Goal: Contribute content: Contribute content

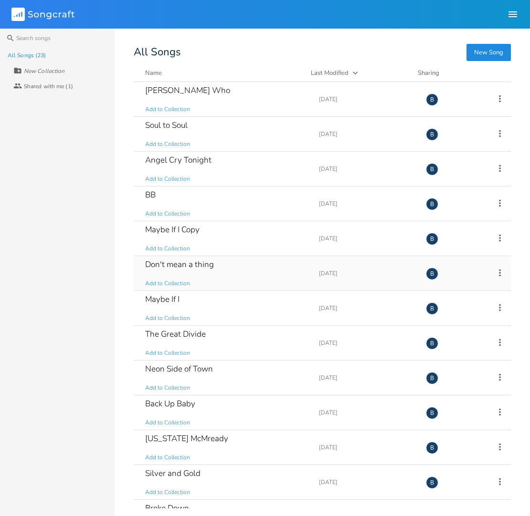
click at [196, 267] on div "Don't mean a thing" at bounding box center [179, 264] width 69 height 8
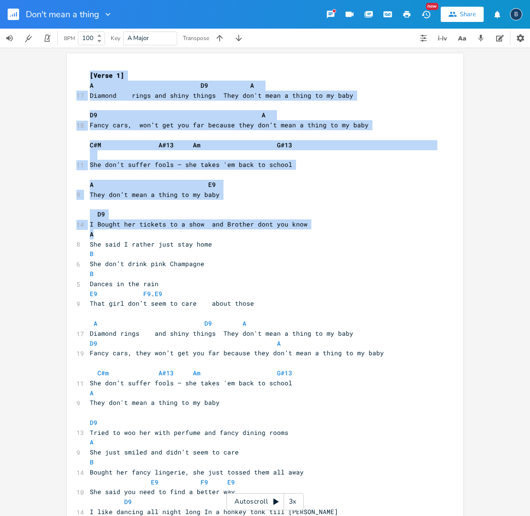
drag, startPoint x: 83, startPoint y: 79, endPoint x: 152, endPoint y: 171, distance: 115.2
click at [202, 216] on div "xxxxxxxxxx [Verse 1] A D9 A 17 Diamond rings and shiny things They don't mean a…" at bounding box center [265, 380] width 396 height 655
click at [82, 70] on div "xxxxxxxxxx [Verse 1] A D9 A 17 Diamond rings and shiny things They don't mean a…" at bounding box center [265, 380] width 396 height 655
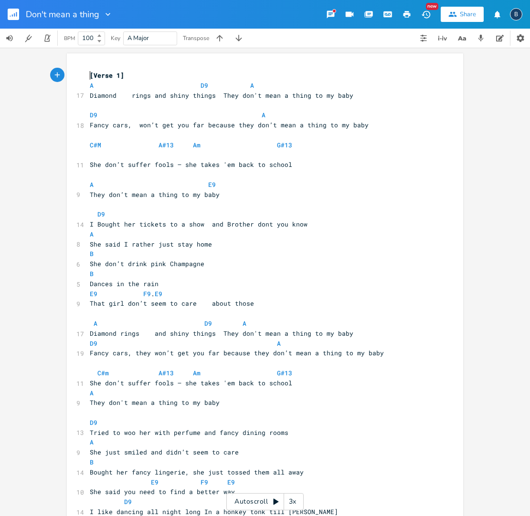
click at [88, 70] on div "xxxxxxxxxx [Verse 1] A D9 A 17 Diamond rings and shiny things They don't mean a…" at bounding box center [260, 383] width 344 height 629
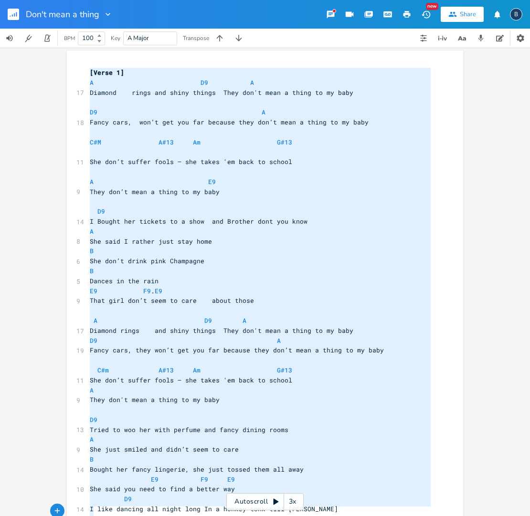
type textarea "[Lorem 1] I D3 S Ametcon adipi eli seddo eiusmo Temp inc'u labo e dolor ma al e…"
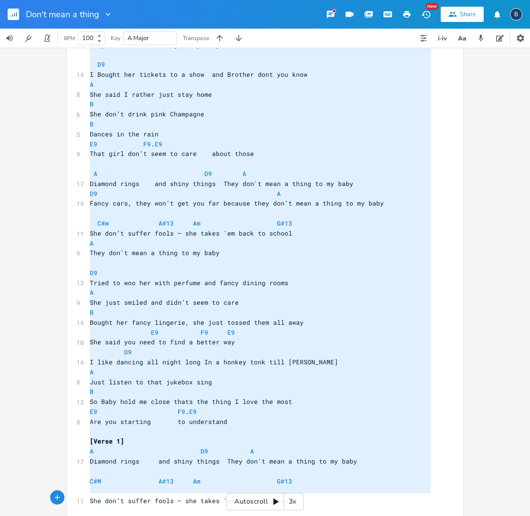
scroll to position [0, 0]
drag, startPoint x: 86, startPoint y: 70, endPoint x: 282, endPoint y: 526, distance: 496.9
click at [282, 516] on html "Don't mean a thing New Share B BPM 100 Key A Major Transpose x [Verse 1] A D9 A…" at bounding box center [265, 258] width 530 height 516
click at [446, 226] on div "x [Verse 1] A D9 A 17 Diamond rings and shiny things They don't mean a thing to…" at bounding box center [272, 232] width 368 height 629
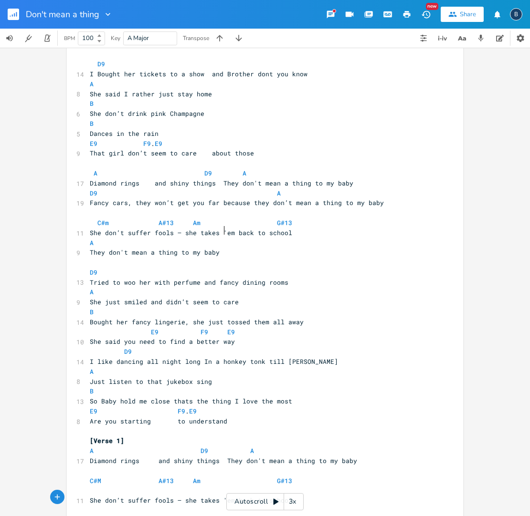
scroll to position [2, 0]
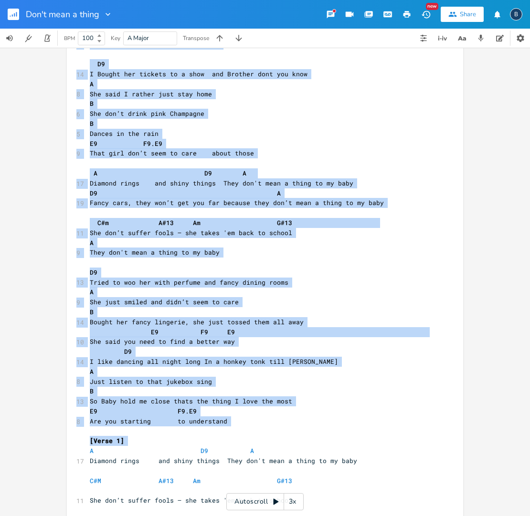
drag, startPoint x: 78, startPoint y: 421, endPoint x: 137, endPoint y: 500, distance: 98.5
click at [185, 516] on html "Don't mean a thing New Share B BPM 100 Key A Major Transpose x [Verse 1] A D9 A…" at bounding box center [265, 258] width 530 height 516
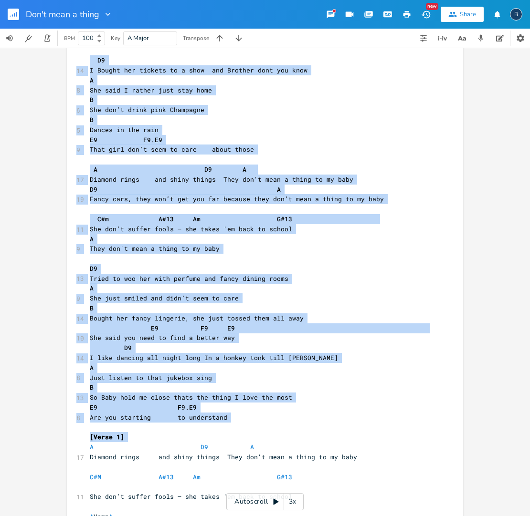
click at [79, 421] on div "x [Verse 1] A D9 A 17 Diamond rings and shiny things They don't mean a thing to…" at bounding box center [265, 226] width 396 height 655
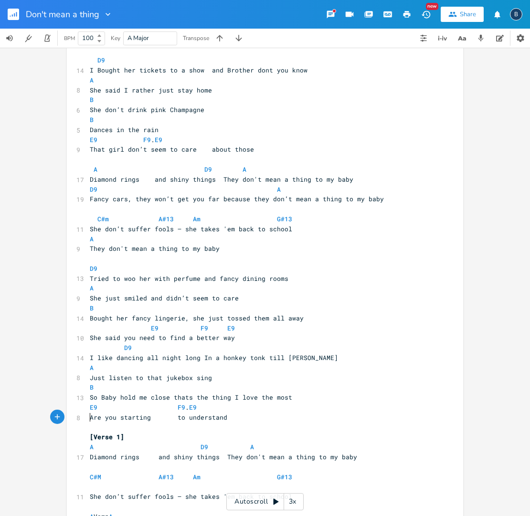
click at [88, 442] on pre "A D9 A" at bounding box center [260, 447] width 344 height 10
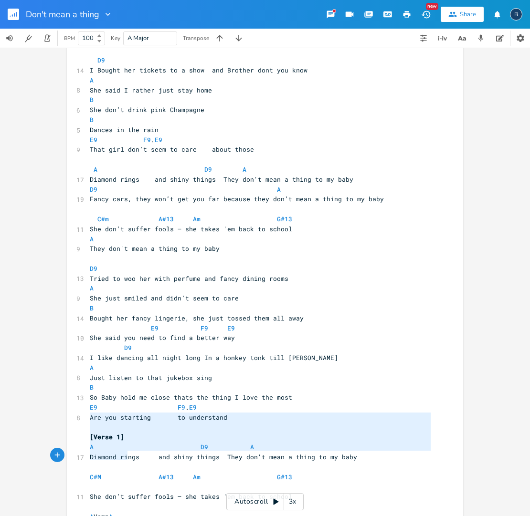
type textarea "A D9 A Diamond rings and shiny things They don't mean a thing to my baby C#M A#…"
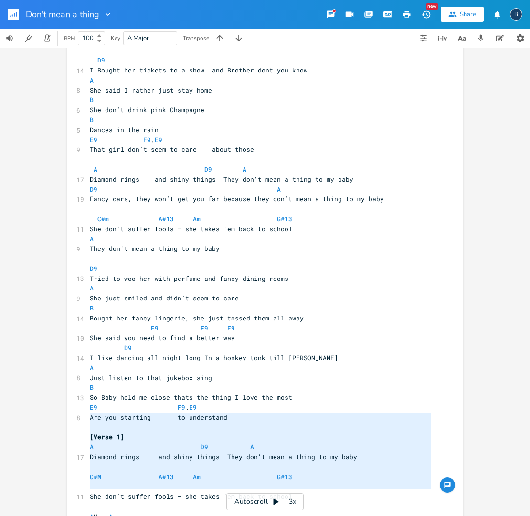
drag, startPoint x: 85, startPoint y: 417, endPoint x: 167, endPoint y: 535, distance: 142.9
click at [167, 516] on html "Don't mean a thing New Share B BPM 100 Key A Major Transpose A D9 A Diamond rin…" at bounding box center [265, 258] width 530 height 516
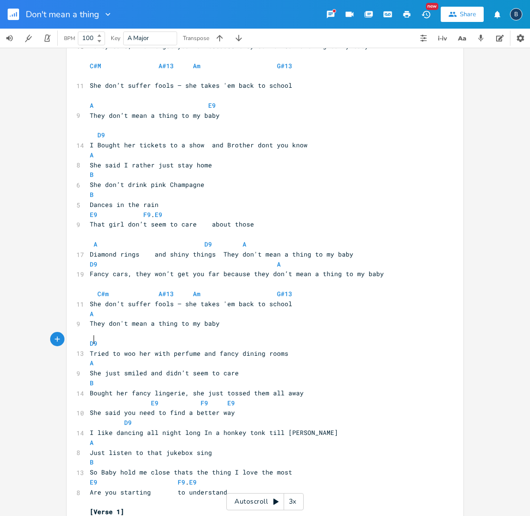
drag, startPoint x: 446, startPoint y: 343, endPoint x: 453, endPoint y: 342, distance: 6.7
click at [451, 342] on div "x [Verse 1] A D9 A 17 Diamond rings and shiny things They don't mean a thing to…" at bounding box center [272, 260] width 368 height 540
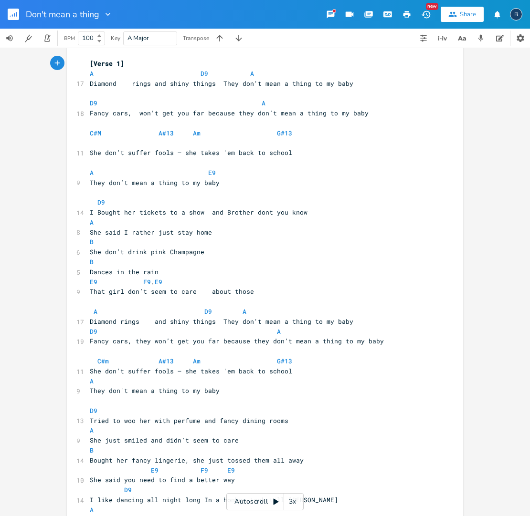
scroll to position [0, 0]
click at [88, 99] on pre "D9 A" at bounding box center [260, 103] width 344 height 10
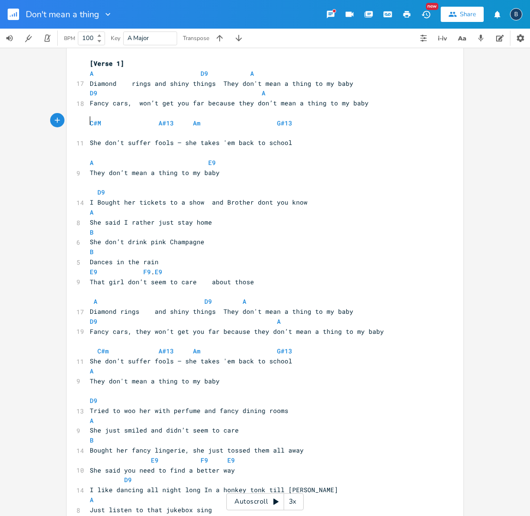
click at [88, 119] on pre "C#M A#13 Am G#13" at bounding box center [260, 128] width 344 height 20
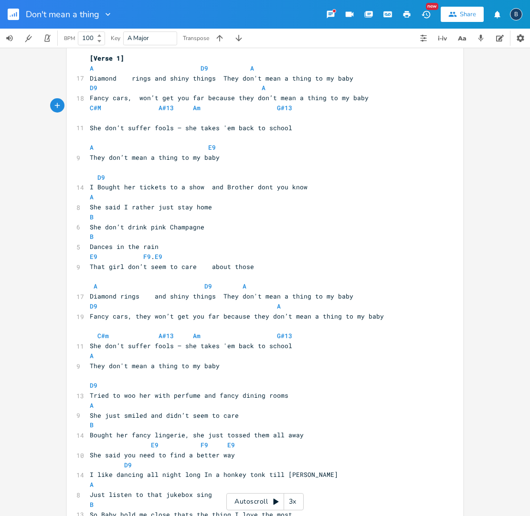
scroll to position [18, 0]
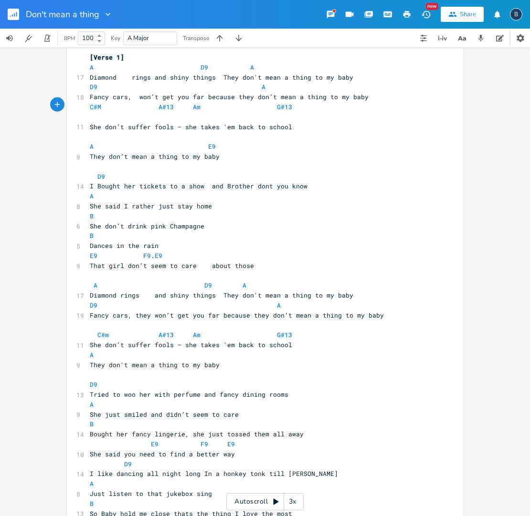
click at [88, 142] on pre "A E9" at bounding box center [260, 147] width 344 height 10
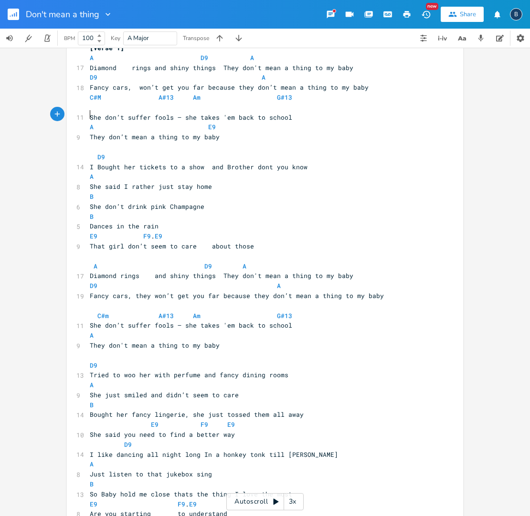
scroll to position [29, 0]
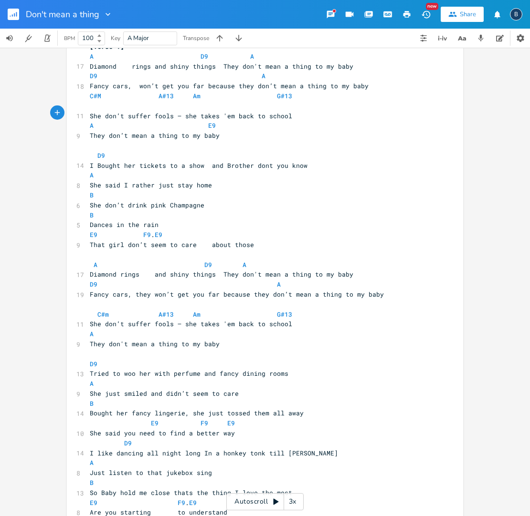
click at [88, 200] on pre "She don’t drink pink Champagne" at bounding box center [260, 205] width 344 height 10
click at [88, 190] on pre "B" at bounding box center [260, 195] width 344 height 10
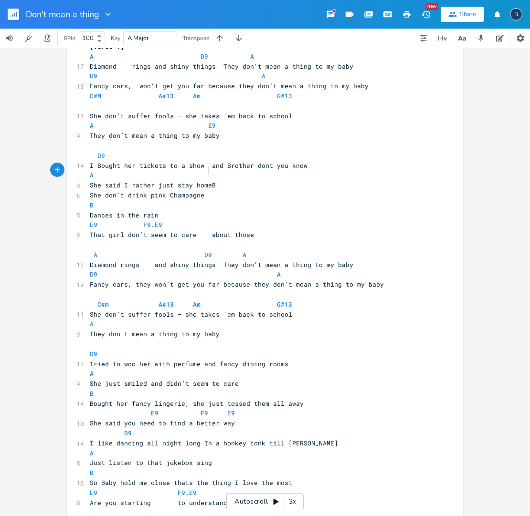
click at [90, 191] on span "She don’t drink pink Champagne" at bounding box center [147, 195] width 114 height 9
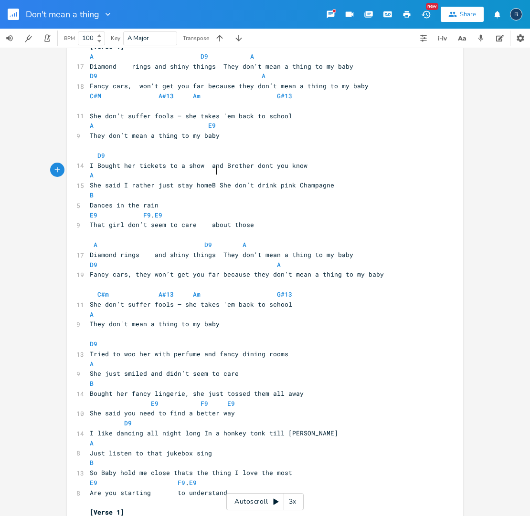
scroll to position [0, 0]
click at [210, 181] on span "She said I rather just stay homeB She don’t drink pink Champagne" at bounding box center [212, 185] width 244 height 9
click at [223, 170] on pre "A" at bounding box center [260, 175] width 344 height 10
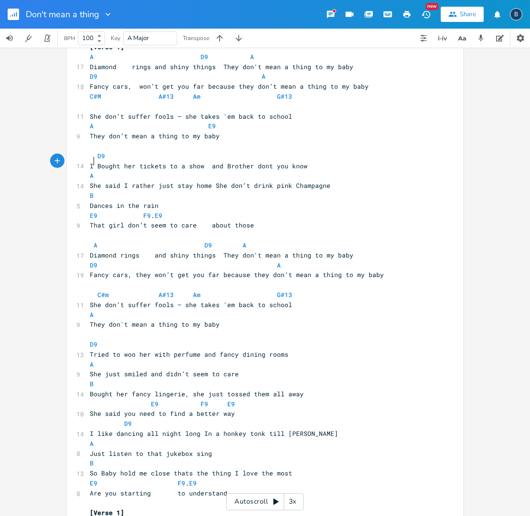
click at [107, 171] on pre "A" at bounding box center [260, 176] width 344 height 10
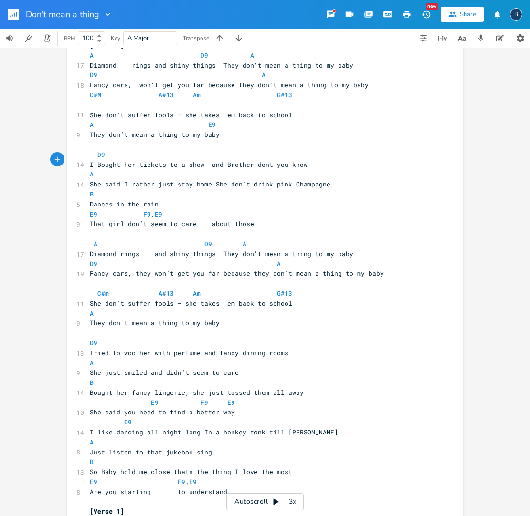
scroll to position [0, 48]
type textarea "B"
click at [223, 173] on li "B" at bounding box center [228, 170] width 29 height 10
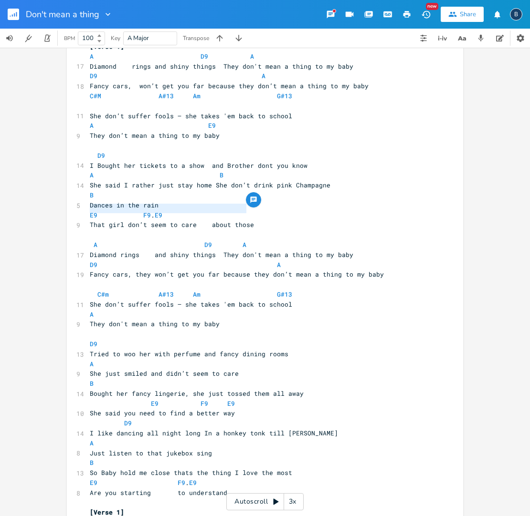
type textarea "That girl don’t seem to care about those"
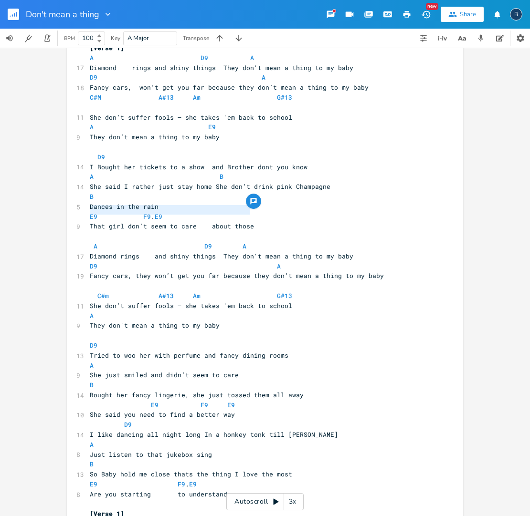
drag, startPoint x: 85, startPoint y: 208, endPoint x: 246, endPoint y: 208, distance: 160.3
click at [246, 208] on div "That girl don’t seem to care about those x [Verse 1] A D9 A 17 Diamond rings an…" at bounding box center [265, 284] width 396 height 517
click at [166, 201] on pre "Dances in the rain" at bounding box center [260, 206] width 344 height 10
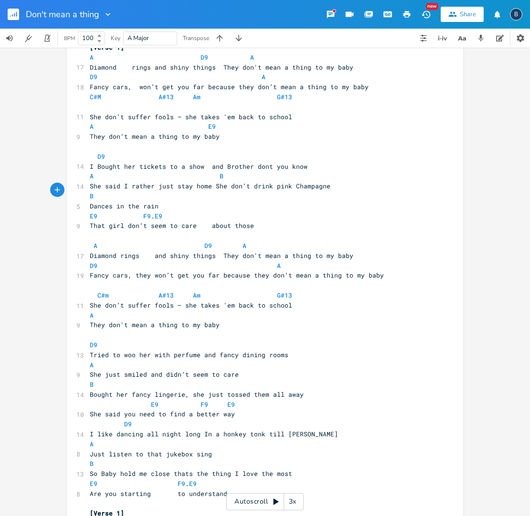
paste textarea
type textarea "9 F9. E9"
drag, startPoint x: 159, startPoint y: 198, endPoint x: 89, endPoint y: 198, distance: 70.6
click at [89, 211] on pre "E9 F9 . E9" at bounding box center [260, 216] width 344 height 10
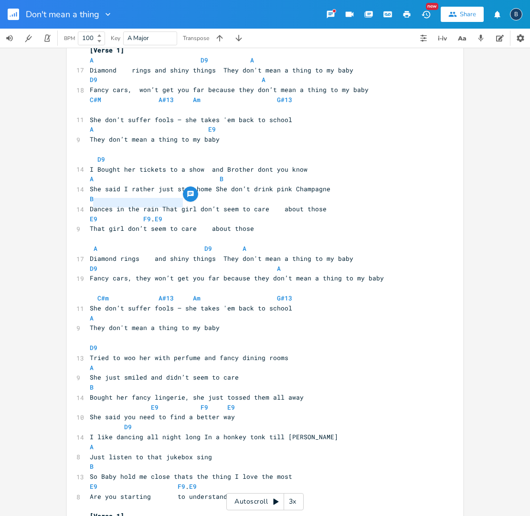
click at [165, 194] on pre "B" at bounding box center [260, 199] width 344 height 10
click at [182, 194] on pre "B" at bounding box center [260, 199] width 344 height 10
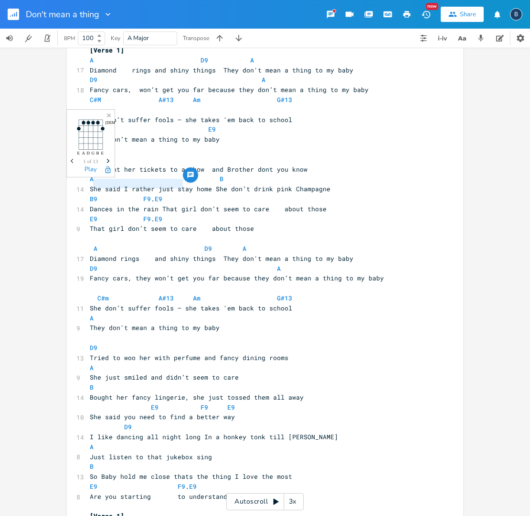
type textarea "F9. E9"
drag, startPoint x: 182, startPoint y: 183, endPoint x: 93, endPoint y: 179, distance: 89.8
click at [93, 179] on body "Don't mean a thing New Share B BPM 100 Key A Major Transpose F9. E9 x [Verse 1]…" at bounding box center [265, 258] width 530 height 516
click at [226, 194] on pre "B9 F9 . E9" at bounding box center [260, 199] width 344 height 10
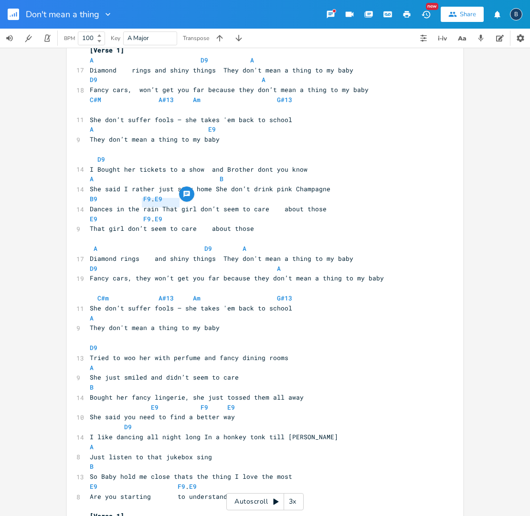
type textarea "F9. E9"
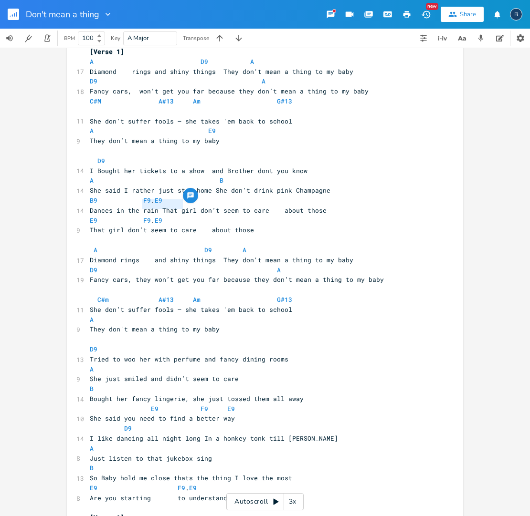
drag, startPoint x: 137, startPoint y: 202, endPoint x: 180, endPoint y: 204, distance: 43.0
click at [180, 216] on pre "E9 F9 . E9" at bounding box center [260, 221] width 344 height 10
click at [194, 196] on pre "B9 F9 . E9" at bounding box center [260, 201] width 344 height 10
click at [204, 196] on span "B9 F9 . E9 F9 . E9" at bounding box center [149, 200] width 118 height 9
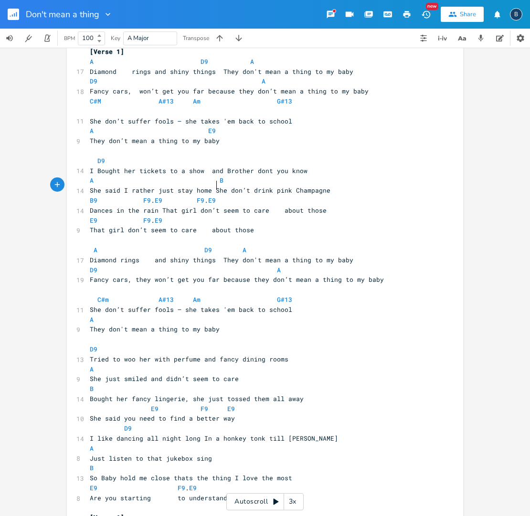
scroll to position [0, 4]
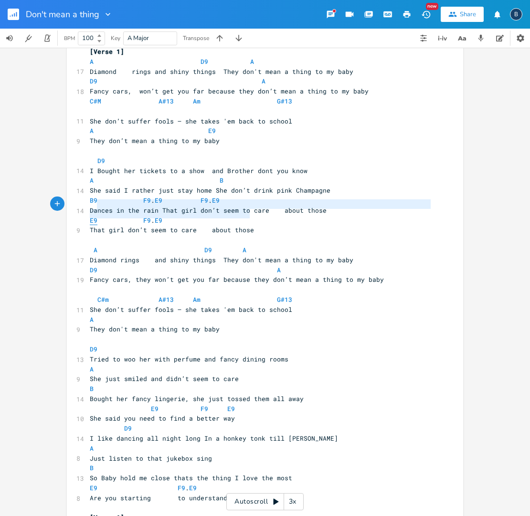
type textarea "9 F9. E9 That girl don’t seem to care about those"
drag, startPoint x: 240, startPoint y: 216, endPoint x: 90, endPoint y: 205, distance: 151.2
click at [90, 205] on div "[Verse 1] A D9 A 17 Diamond rings and shiny things They don't mean a thing to m…" at bounding box center [260, 290] width 344 height 486
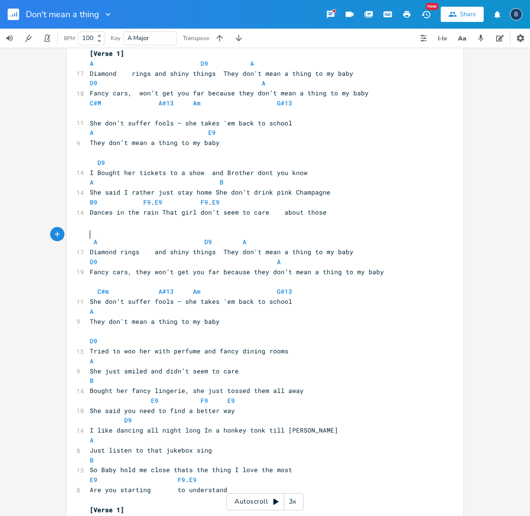
click at [88, 247] on pre "Diamond rings and shiny things They don't mean a thing to my baby" at bounding box center [260, 252] width 344 height 10
click at [90, 238] on span "A D9 A" at bounding box center [172, 242] width 164 height 9
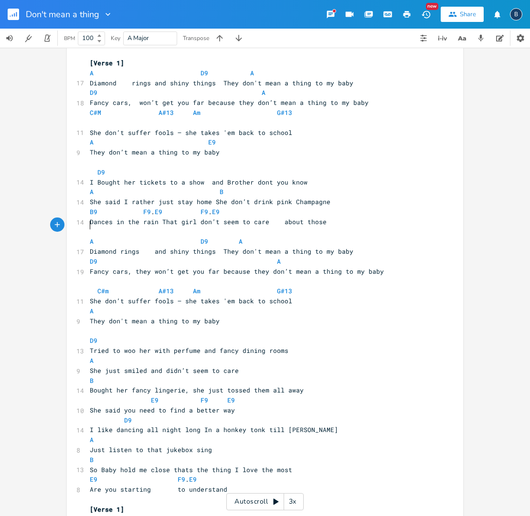
click at [88, 237] on pre "A D9 A" at bounding box center [260, 242] width 344 height 10
click at [242, 237] on span "A" at bounding box center [244, 241] width 4 height 9
click at [397, 247] on pre "Diamond rings and shiny things They don't mean a thing to my baby" at bounding box center [260, 252] width 344 height 10
click at [93, 287] on span "C#m A#13 Am G#13" at bounding box center [233, 291] width 286 height 9
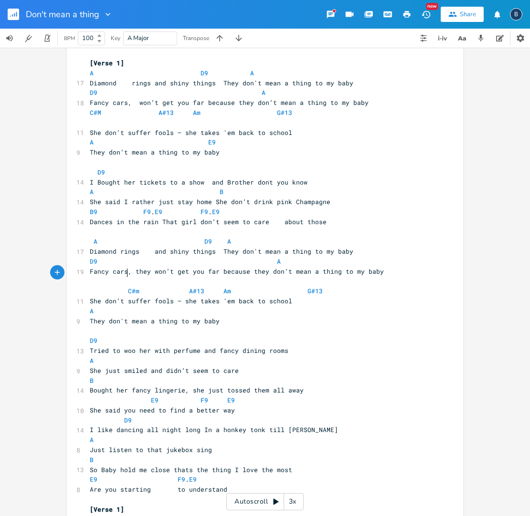
scroll to position [0, 11]
click at [181, 287] on span "C#m A#13 Am G#13" at bounding box center [248, 291] width 317 height 9
click at [149, 208] on span "B9 F9 . E9 F9 . E9" at bounding box center [155, 212] width 130 height 9
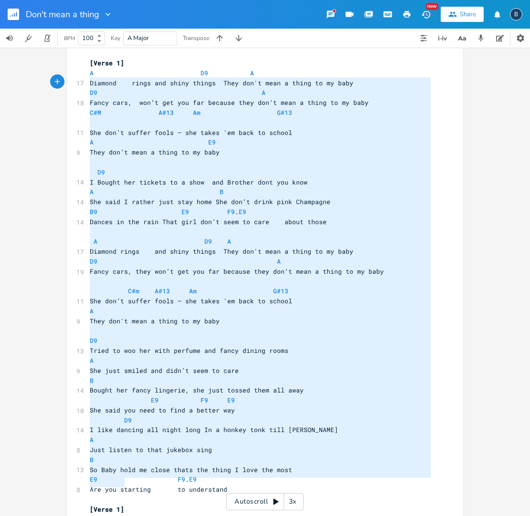
type textarea "[Lorem 8] I D0 S Ametcon adipi eli seddo eiusmo Temp inc'u labo e dolor ma al e…"
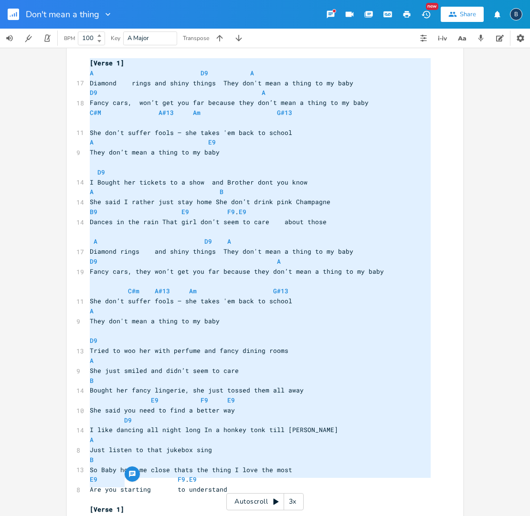
drag, startPoint x: 208, startPoint y: 479, endPoint x: 79, endPoint y: 63, distance: 434.7
click at [79, 63] on div "x [Verse 1] A D9 A 17 Diamond rings and shiny things They don't mean a thing to…" at bounding box center [265, 289] width 396 height 497
